Goal: Find specific page/section: Find specific page/section

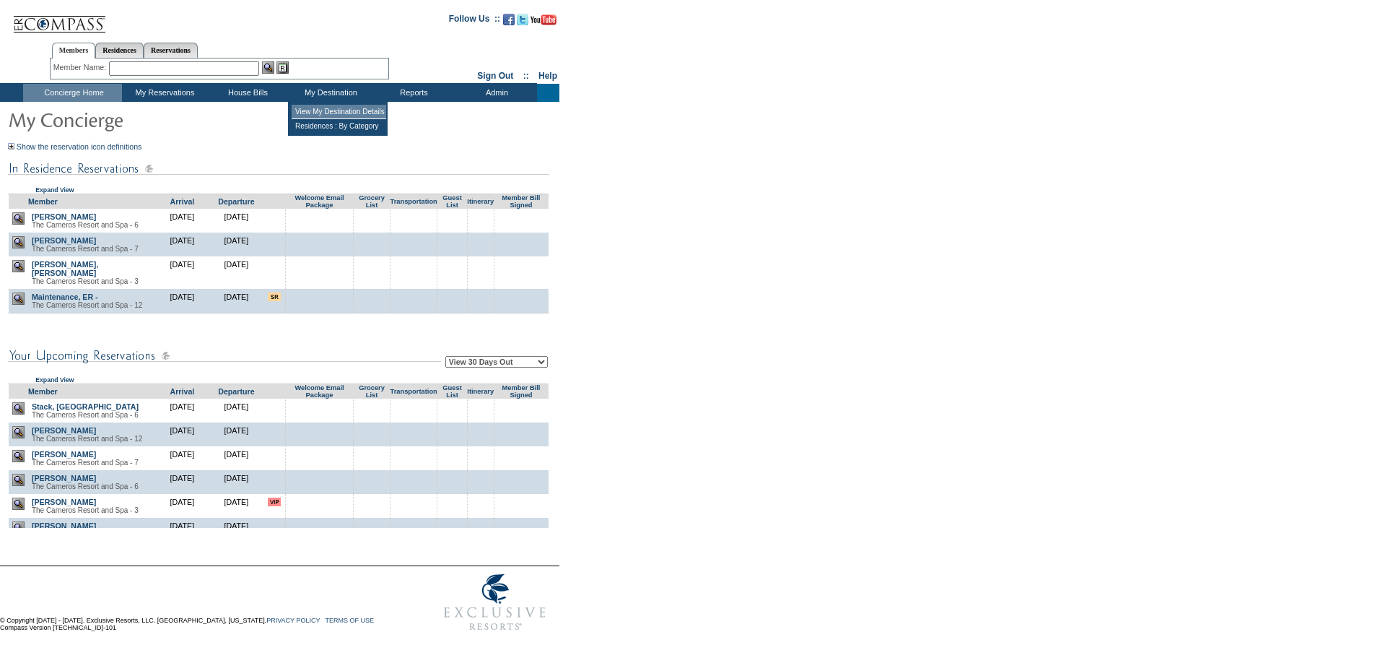
click at [308, 111] on td "View My Destination Details" at bounding box center [339, 112] width 95 height 14
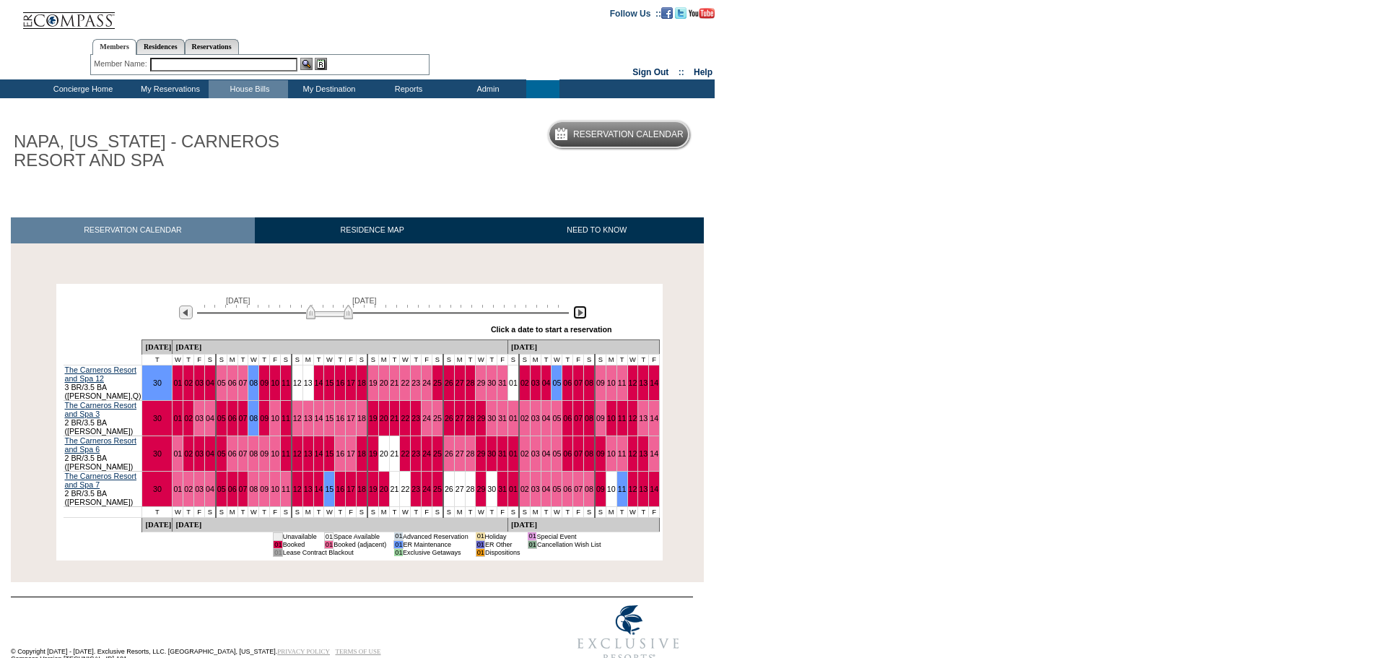
click at [580, 314] on img at bounding box center [580, 312] width 14 height 14
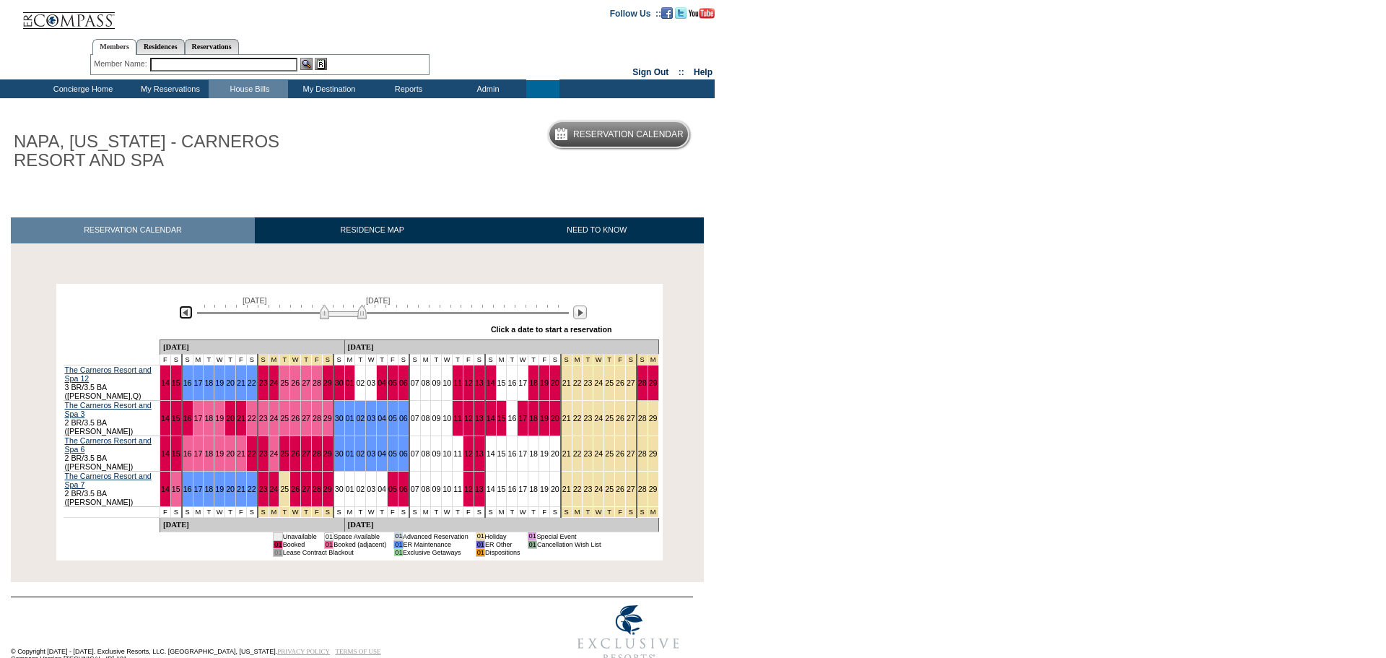
click at [185, 313] on img at bounding box center [186, 312] width 14 height 14
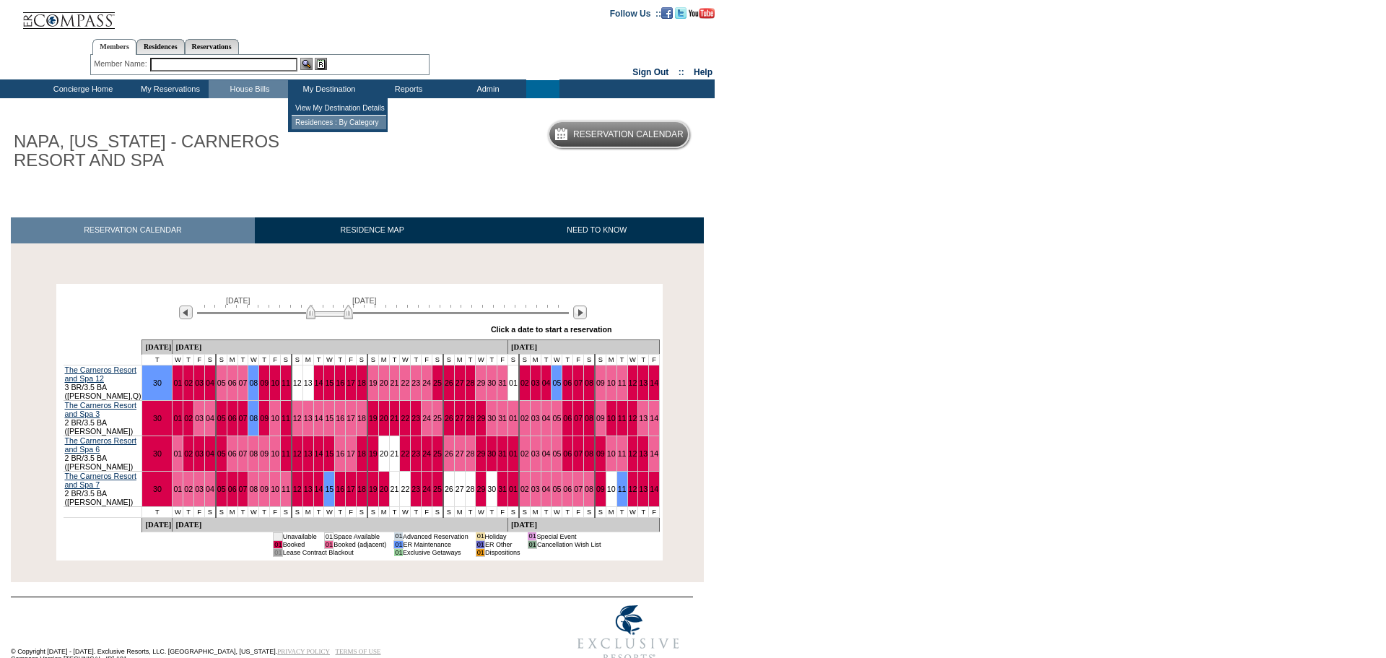
click at [351, 123] on td "Residences : By Category" at bounding box center [339, 122] width 95 height 14
